Goal: Navigation & Orientation: Find specific page/section

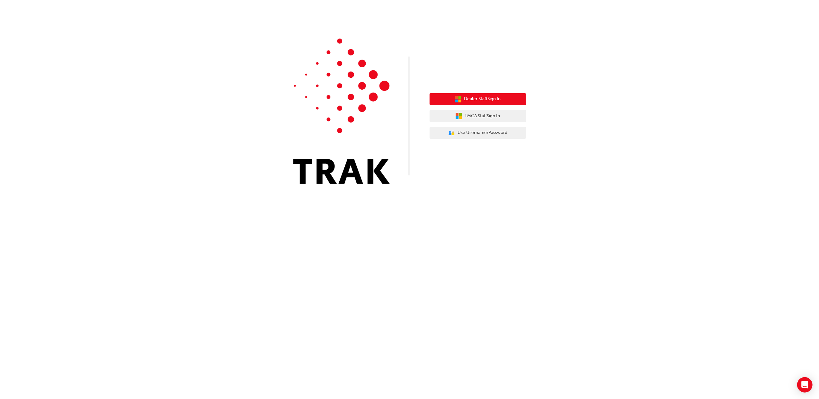
click at [477, 99] on span "Dealer Staff Sign In" at bounding box center [482, 98] width 37 height 7
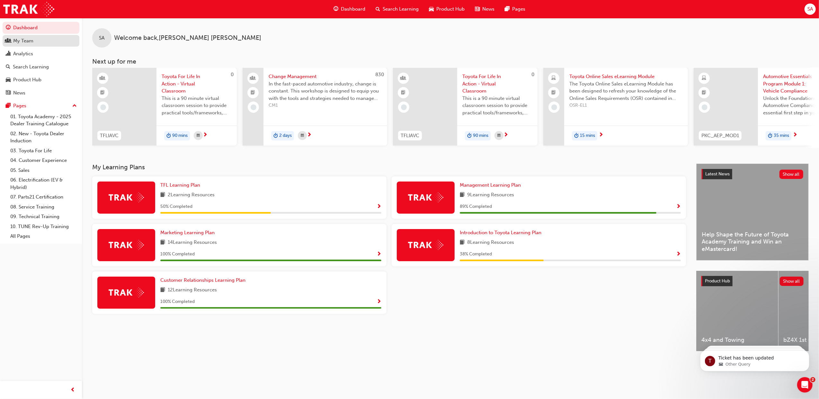
click at [39, 46] on link "My Team" at bounding box center [41, 41] width 77 height 12
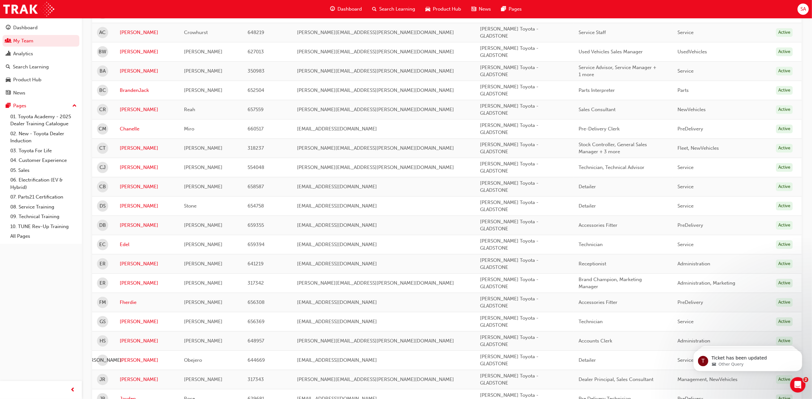
scroll to position [342, 0]
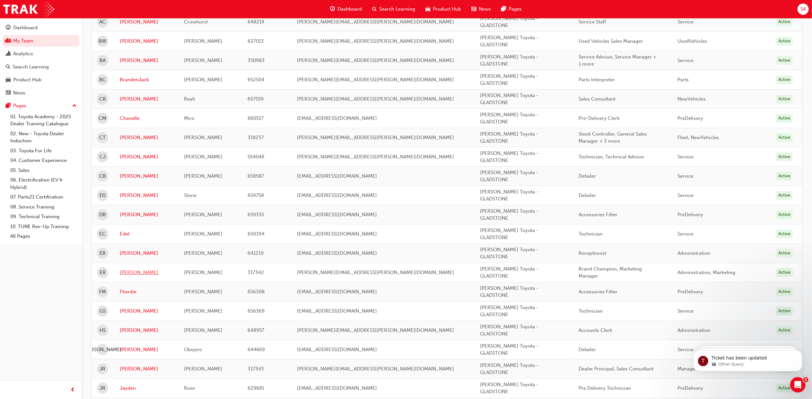
click at [126, 276] on link "Erin" at bounding box center [147, 272] width 55 height 7
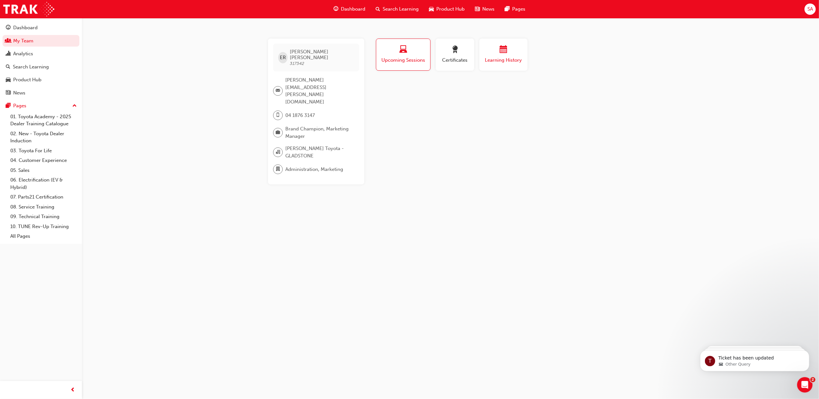
click at [497, 53] on div "button" at bounding box center [503, 51] width 39 height 10
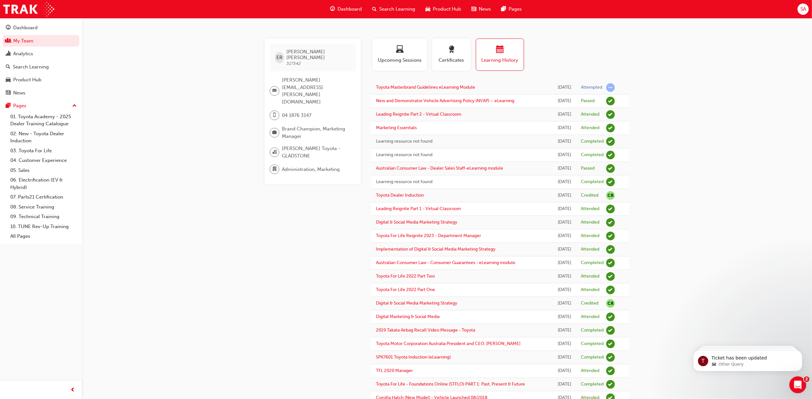
click at [798, 383] on icon "Open Intercom Messenger" at bounding box center [797, 384] width 11 height 11
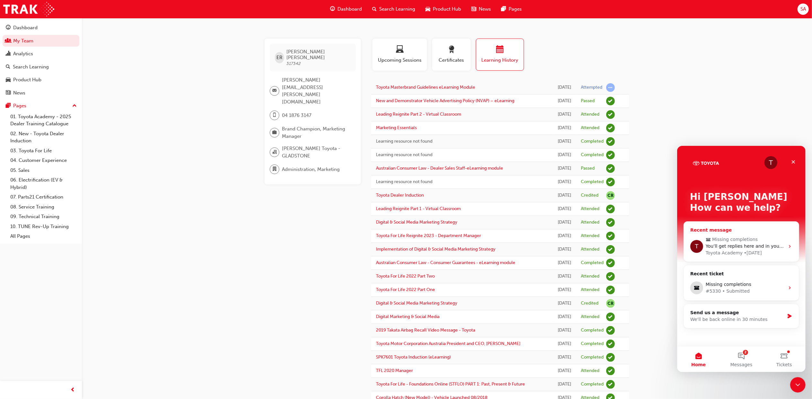
click at [748, 254] on div "• 2d ago" at bounding box center [753, 252] width 18 height 7
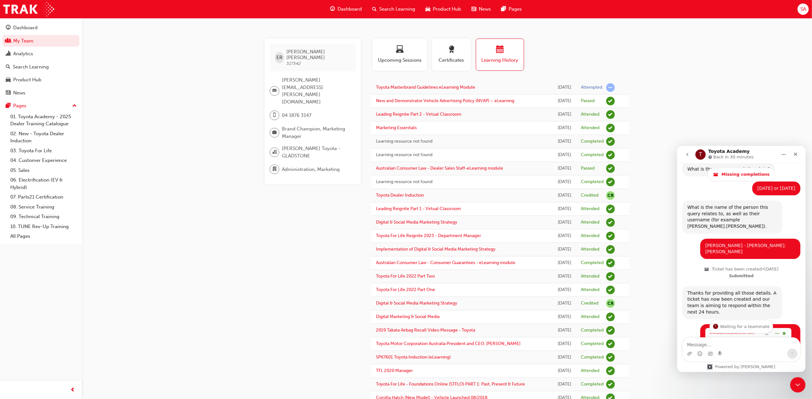
scroll to position [263, 0]
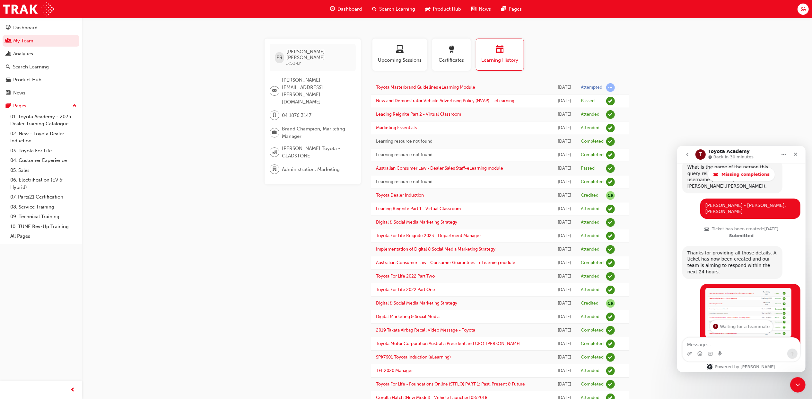
click at [278, 224] on div "ER Erin Robertson 317342 erin.robertson@billrobertsontoyota.com.au 04 1876 3147…" at bounding box center [318, 299] width 107 height 520
click at [793, 153] on icon "Close" at bounding box center [795, 153] width 5 height 5
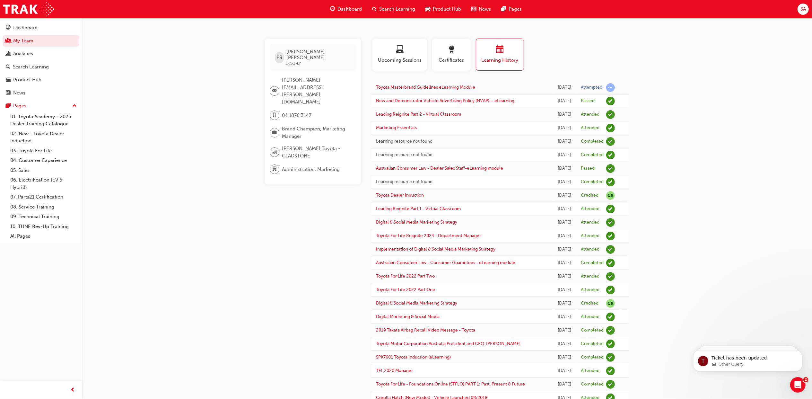
scroll to position [0, 0]
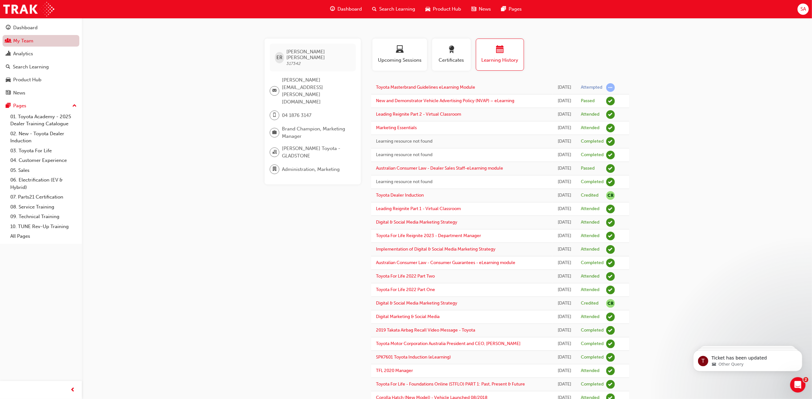
click at [35, 41] on link "My Team" at bounding box center [41, 41] width 77 height 12
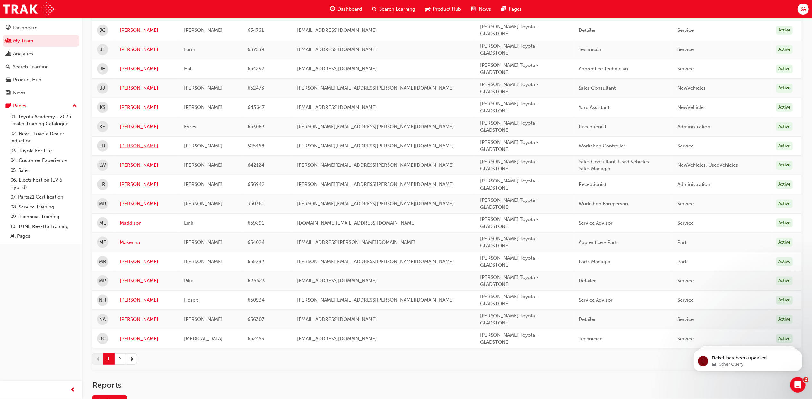
scroll to position [787, 0]
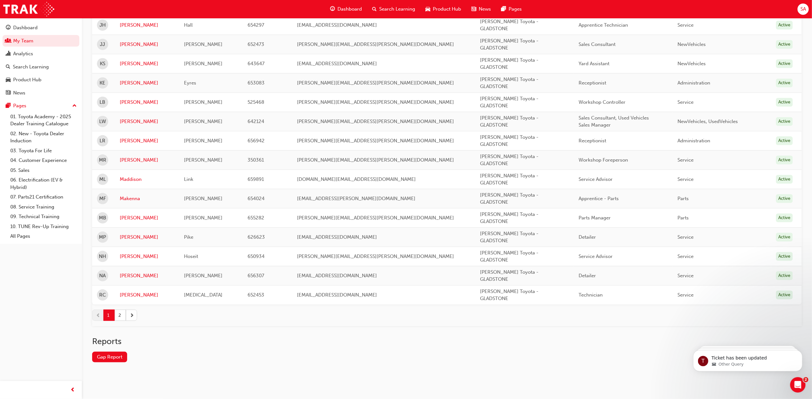
click at [134, 313] on span "next-icon" at bounding box center [132, 315] width 4 height 7
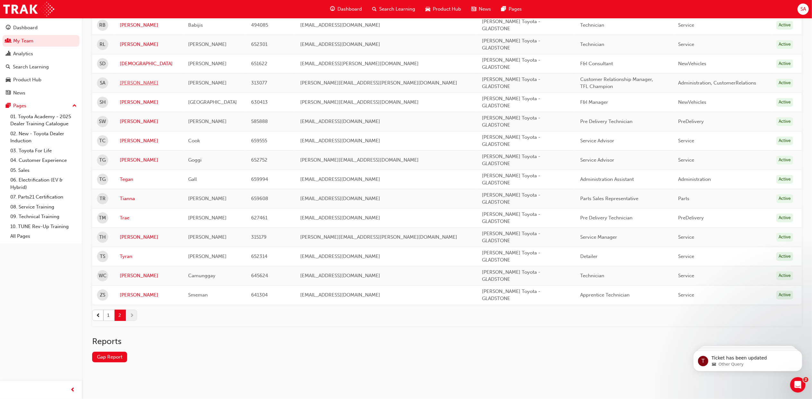
click at [123, 82] on link "Sarah" at bounding box center [149, 82] width 59 height 7
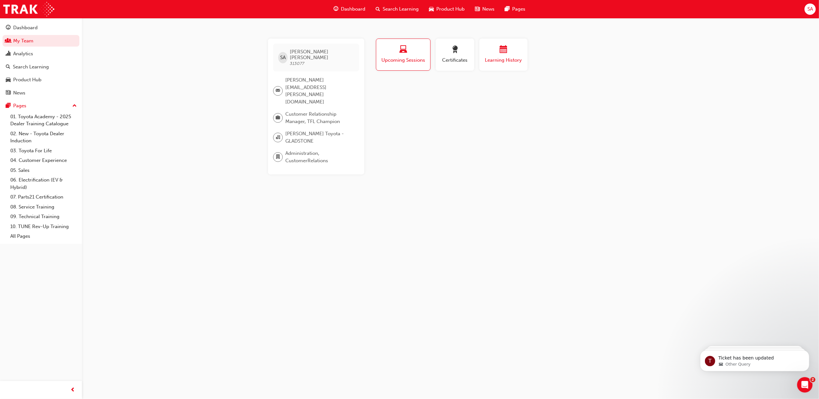
click at [504, 62] on span "Learning History" at bounding box center [503, 60] width 39 height 7
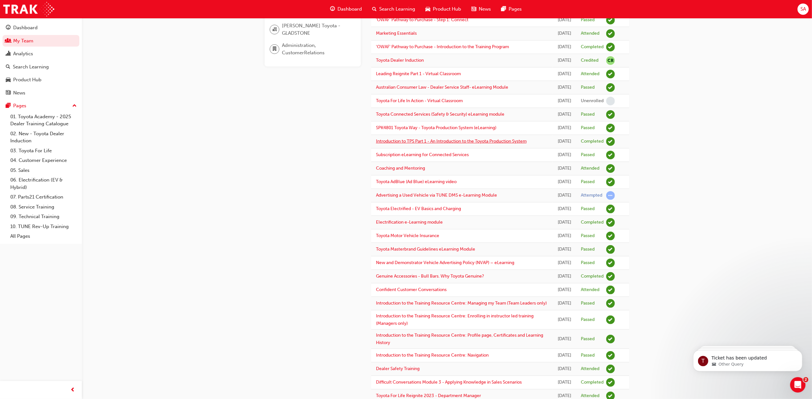
scroll to position [128, 0]
